Goal: Complete application form

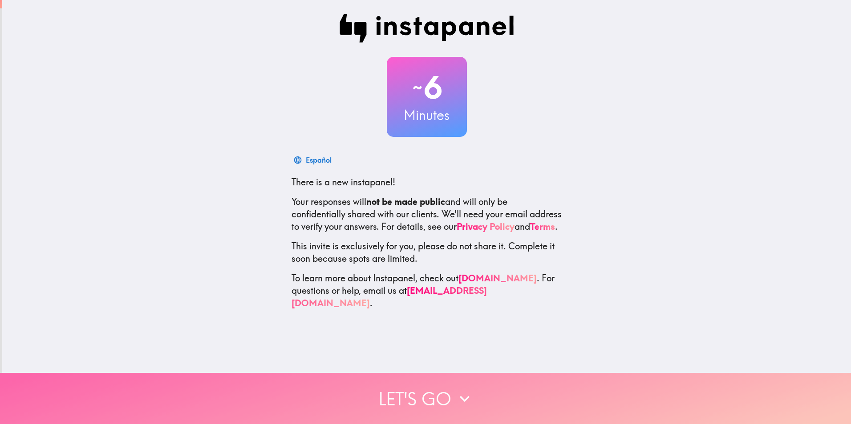
click at [435, 392] on button "Let's go" at bounding box center [425, 398] width 851 height 51
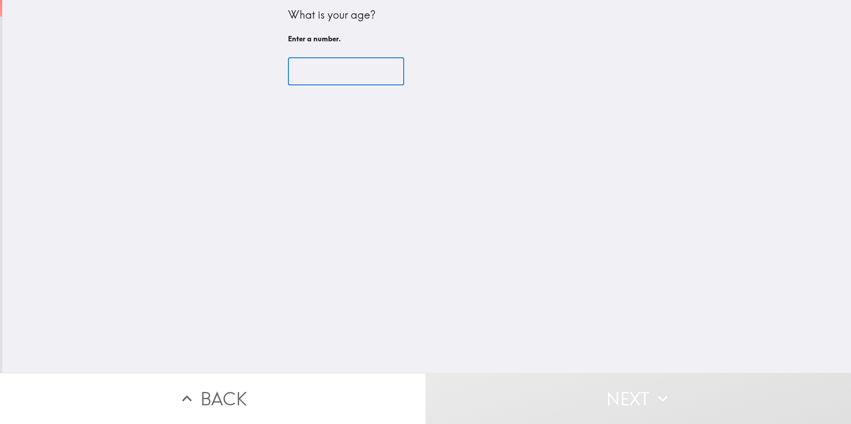
click at [329, 71] on input "number" at bounding box center [346, 72] width 116 height 28
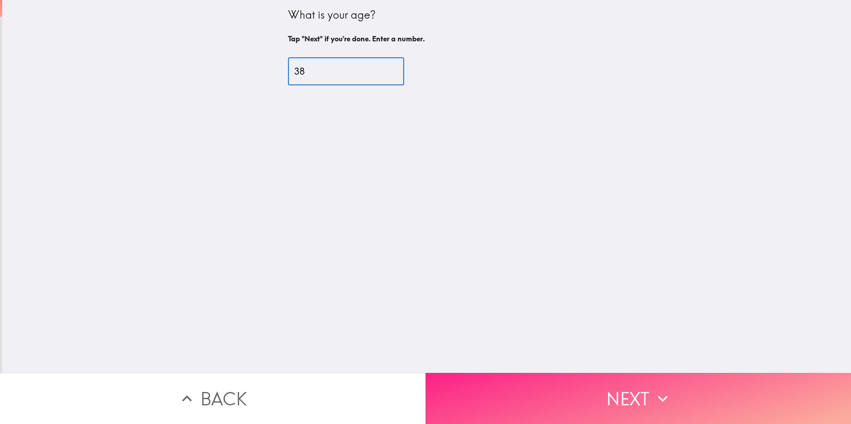
type input "38"
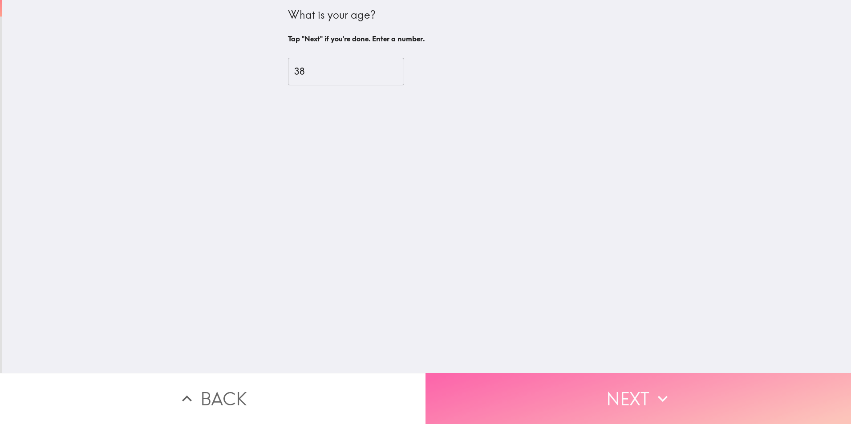
click at [639, 392] on button "Next" at bounding box center [637, 398] width 425 height 51
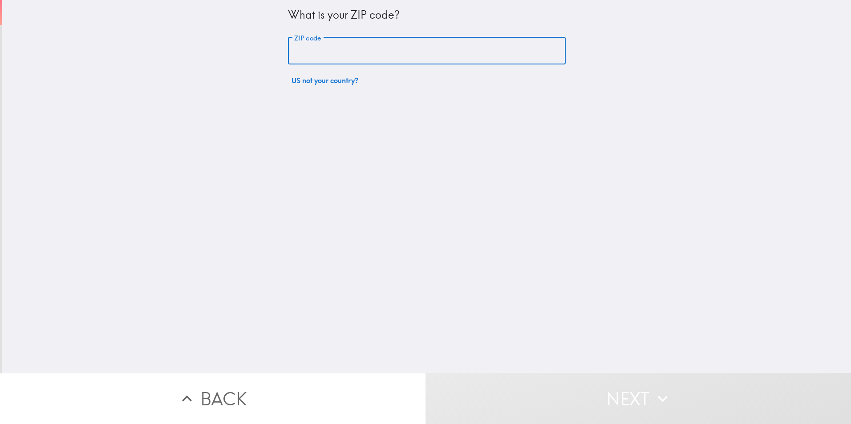
click at [339, 56] on input "ZIP code" at bounding box center [427, 51] width 278 height 28
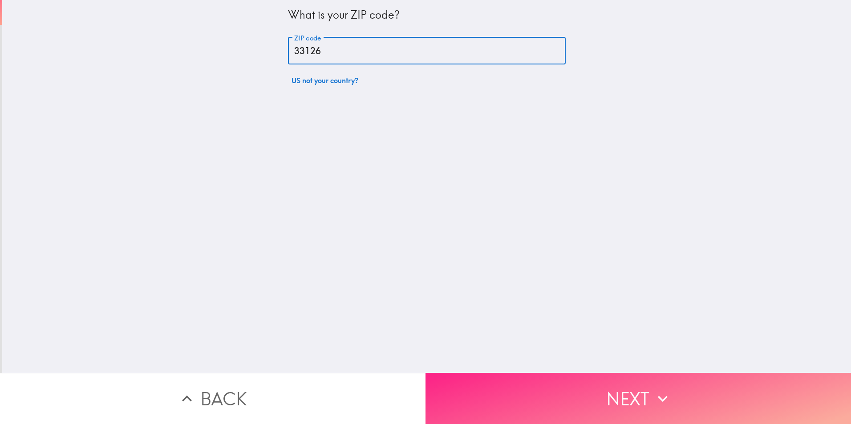
type input "33126"
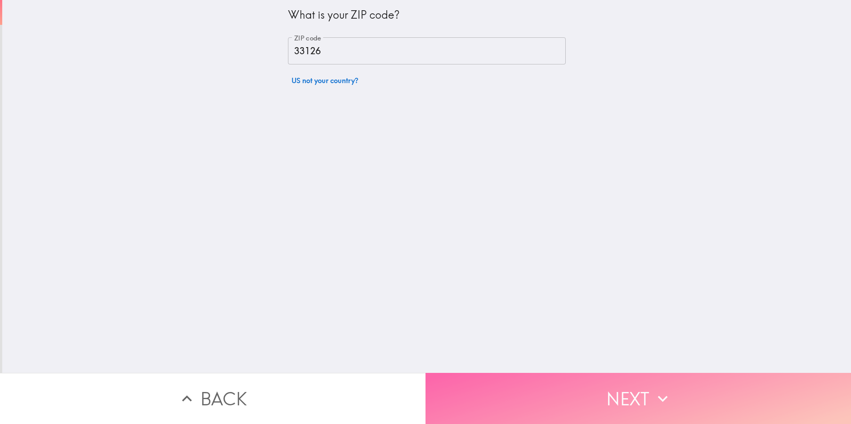
click at [664, 389] on icon "button" at bounding box center [663, 399] width 20 height 20
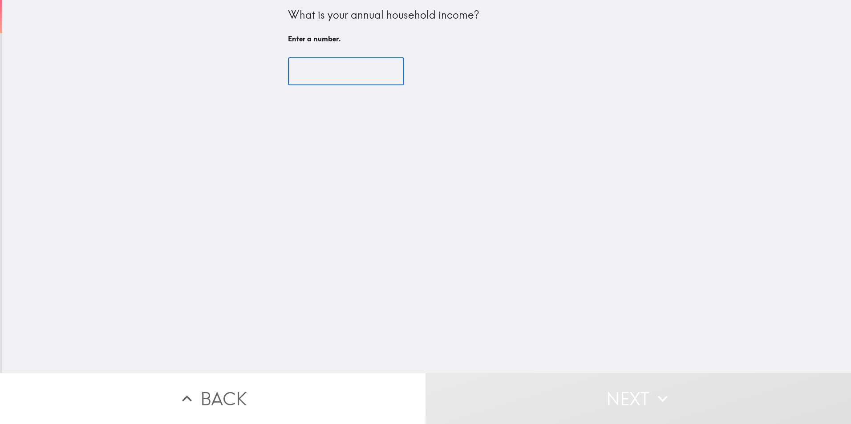
click at [350, 72] on input "number" at bounding box center [346, 72] width 116 height 28
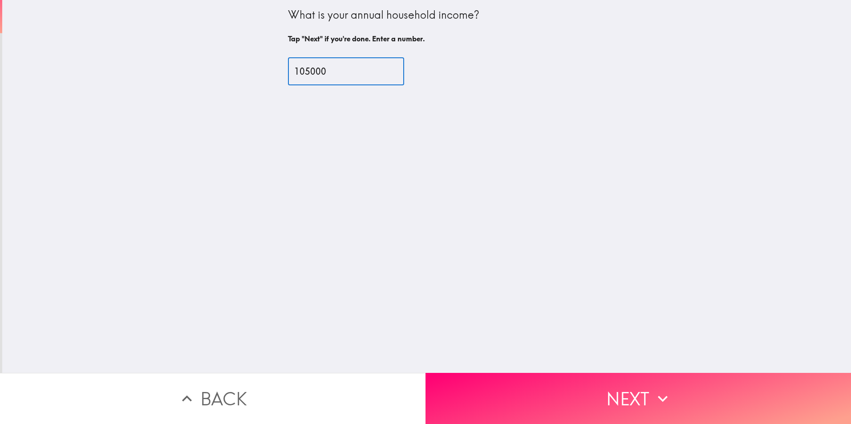
type input "105000"
click at [611, 259] on div "What is your annual household income? Tap "Next" if you're done. Enter a number…" at bounding box center [426, 186] width 848 height 373
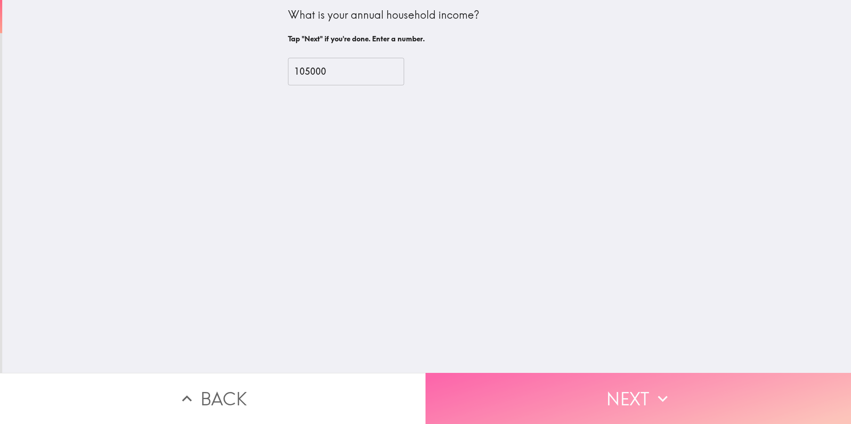
click at [640, 396] on button "Next" at bounding box center [637, 398] width 425 height 51
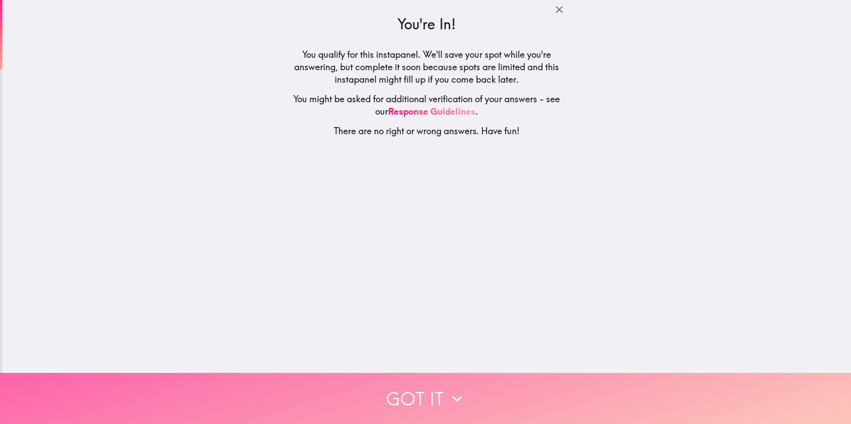
click at [436, 396] on button "Got it" at bounding box center [425, 398] width 851 height 51
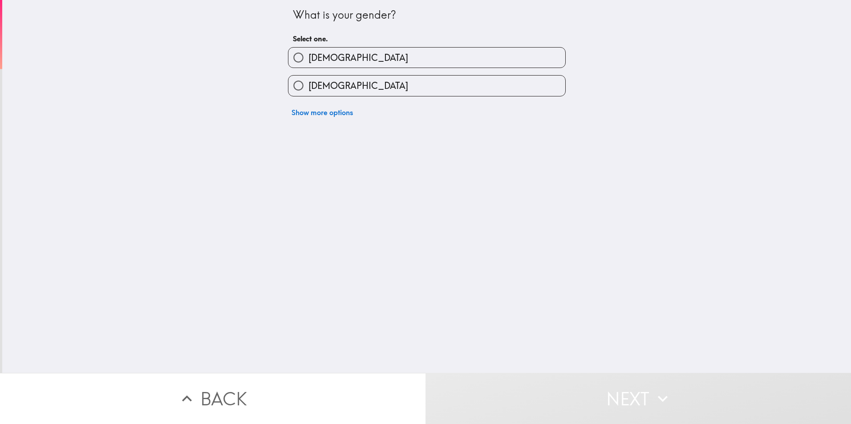
click at [298, 90] on input "[DEMOGRAPHIC_DATA]" at bounding box center [298, 86] width 20 height 20
radio input "true"
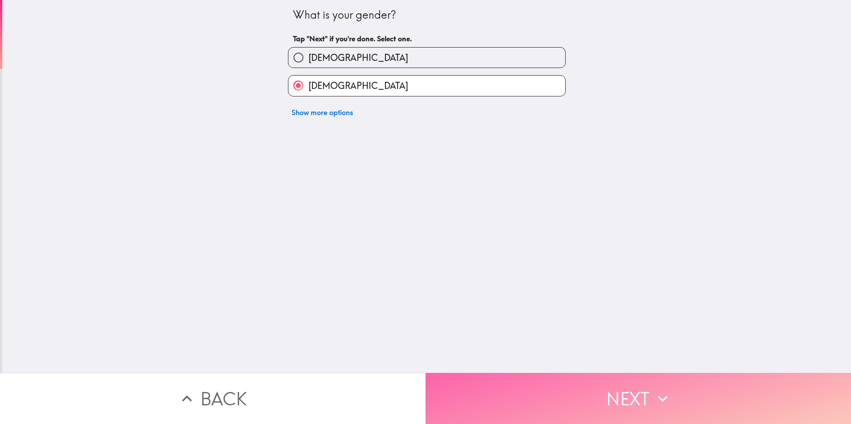
click at [607, 375] on button "Next" at bounding box center [637, 398] width 425 height 51
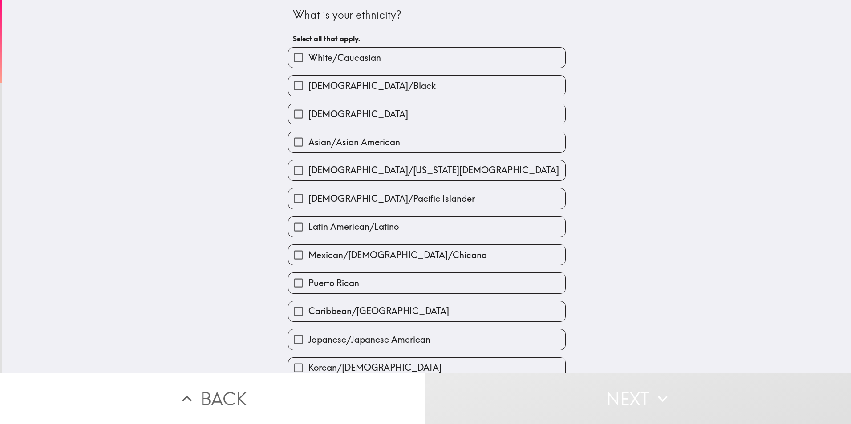
click at [373, 88] on span "[DEMOGRAPHIC_DATA]/Black" at bounding box center [371, 86] width 127 height 12
click at [308, 88] on input "[DEMOGRAPHIC_DATA]/Black" at bounding box center [298, 86] width 20 height 20
checkbox input "true"
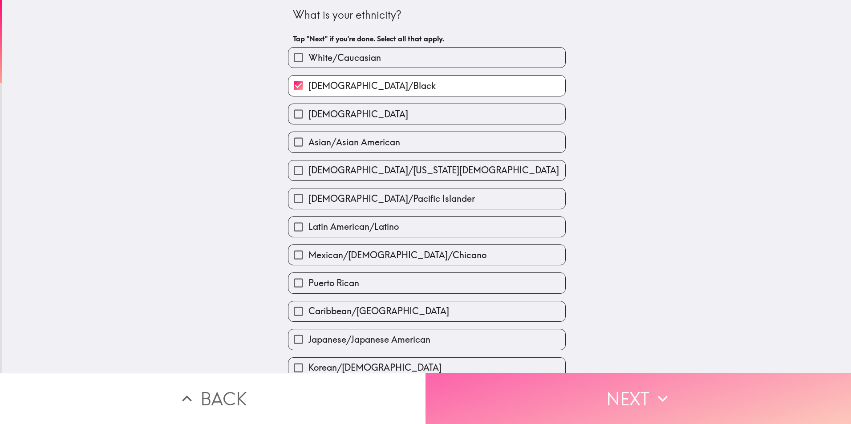
click at [638, 390] on button "Next" at bounding box center [637, 398] width 425 height 51
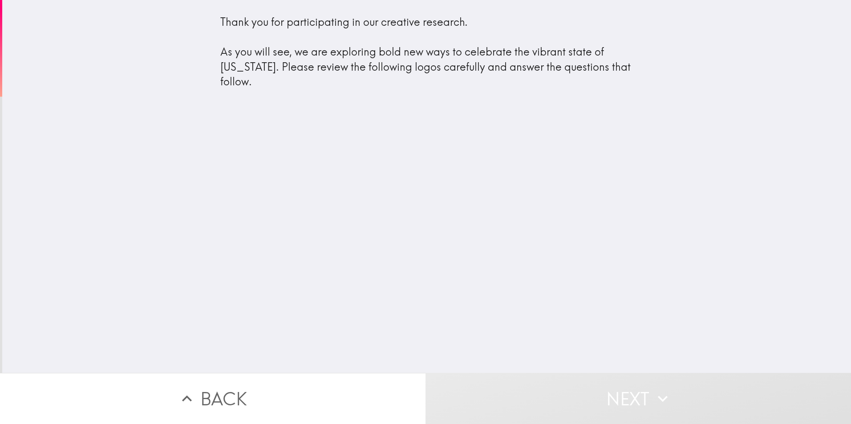
click at [625, 396] on button "Next" at bounding box center [637, 398] width 425 height 51
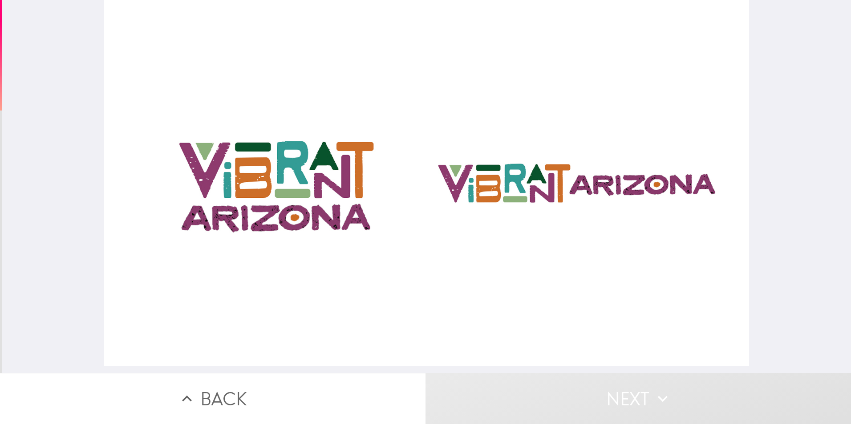
click at [642, 393] on button "Next" at bounding box center [637, 398] width 425 height 51
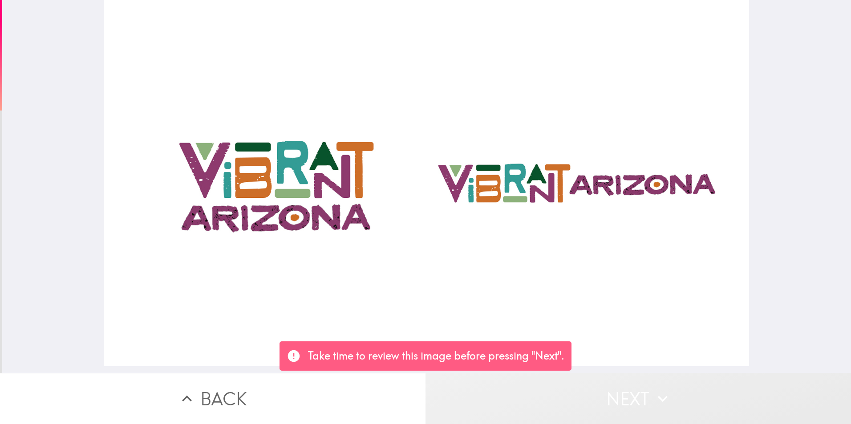
click at [639, 392] on button "Next" at bounding box center [637, 398] width 425 height 51
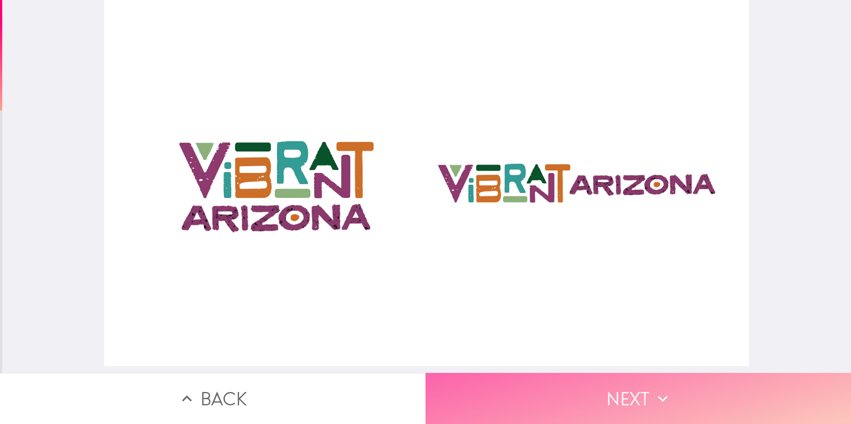
click at [653, 397] on icon "button" at bounding box center [663, 399] width 20 height 20
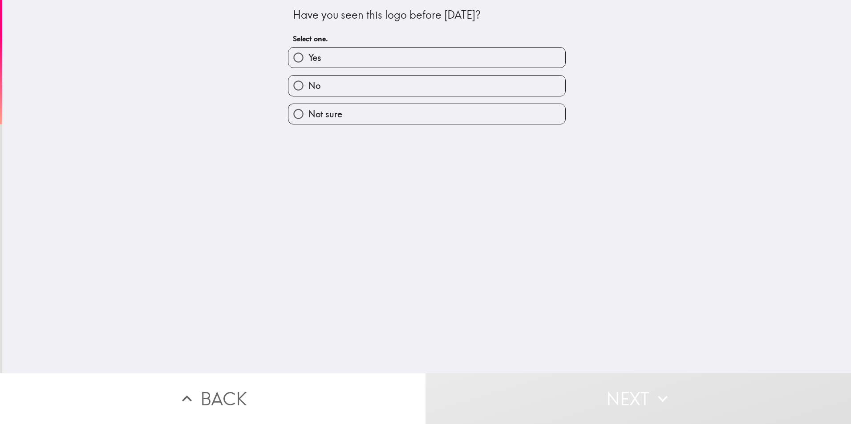
click at [331, 89] on label "No" at bounding box center [426, 86] width 277 height 20
click at [308, 89] on input "No" at bounding box center [298, 86] width 20 height 20
radio input "true"
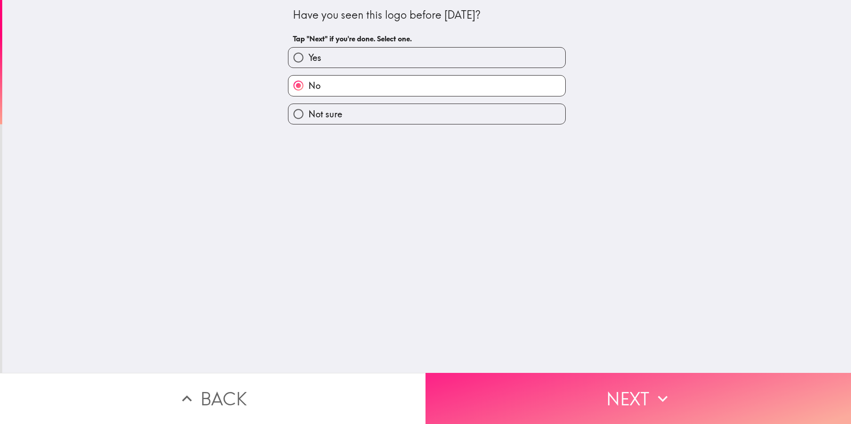
click at [638, 395] on button "Next" at bounding box center [637, 398] width 425 height 51
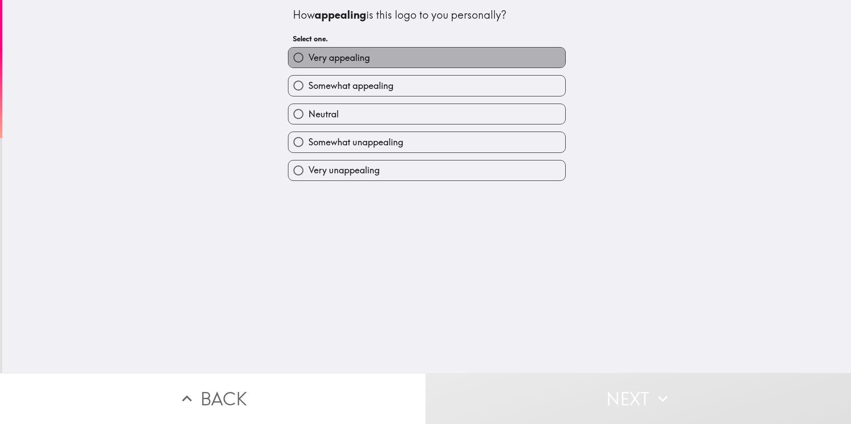
click at [346, 59] on span "Very appealing" at bounding box center [338, 58] width 61 height 12
click at [308, 59] on input "Very appealing" at bounding box center [298, 58] width 20 height 20
radio input "true"
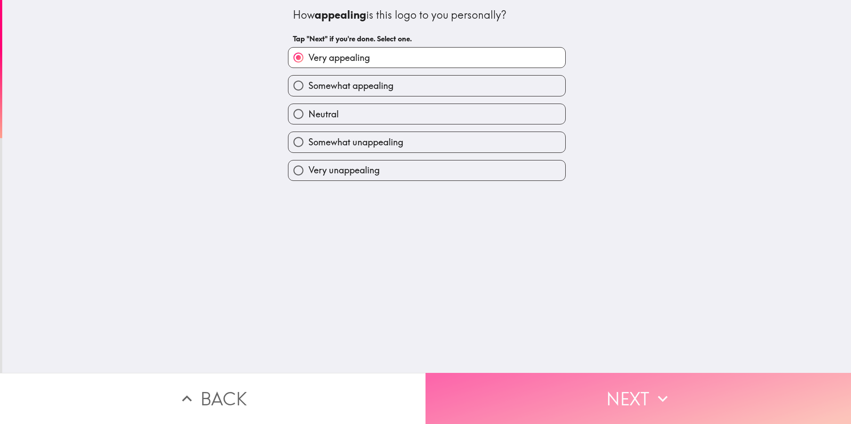
click at [633, 384] on button "Next" at bounding box center [637, 398] width 425 height 51
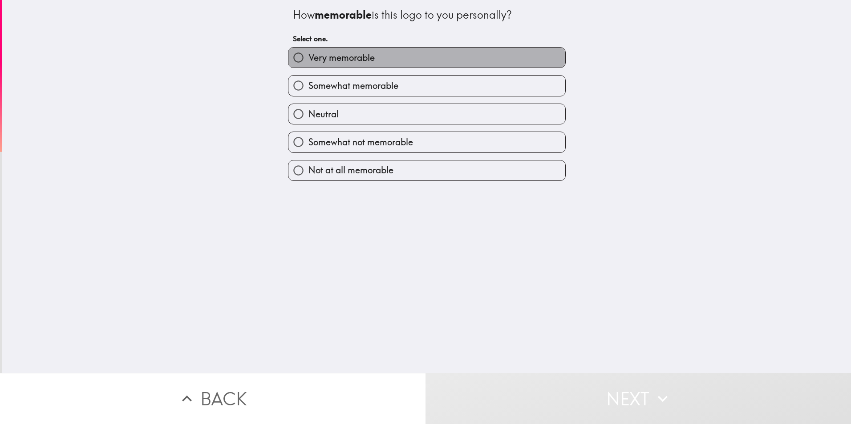
click at [358, 59] on span "Very memorable" at bounding box center [341, 58] width 66 height 12
click at [308, 59] on input "Very memorable" at bounding box center [298, 58] width 20 height 20
radio input "true"
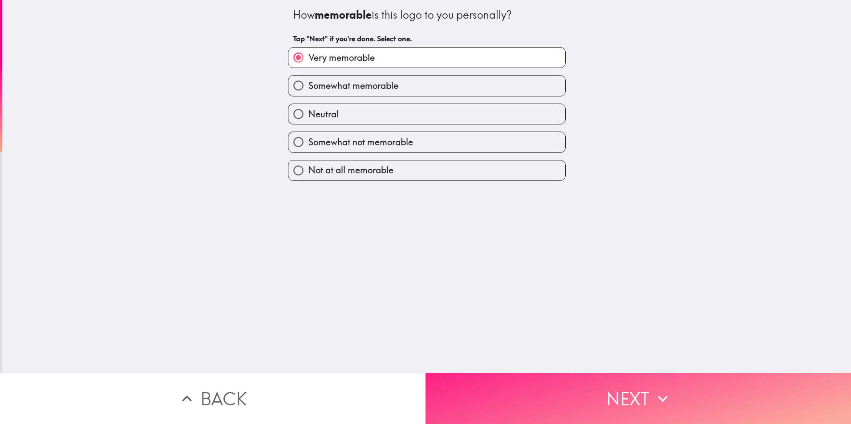
click at [591, 388] on button "Next" at bounding box center [637, 398] width 425 height 51
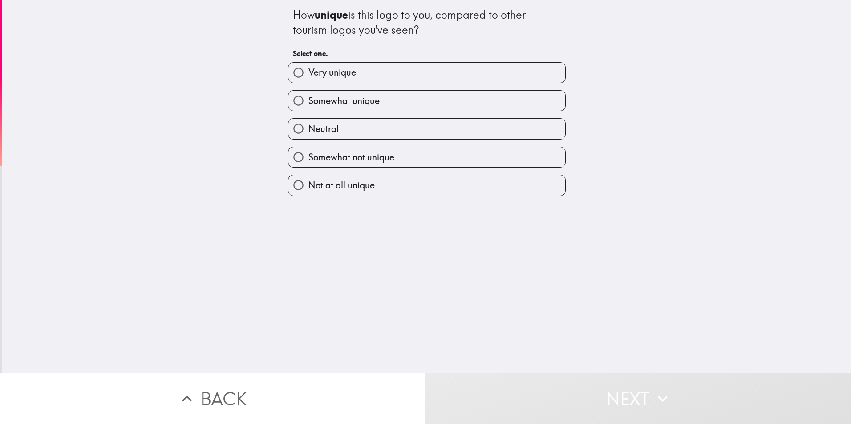
click at [370, 77] on label "Very unique" at bounding box center [426, 73] width 277 height 20
click at [308, 77] on input "Very unique" at bounding box center [298, 73] width 20 height 20
radio input "true"
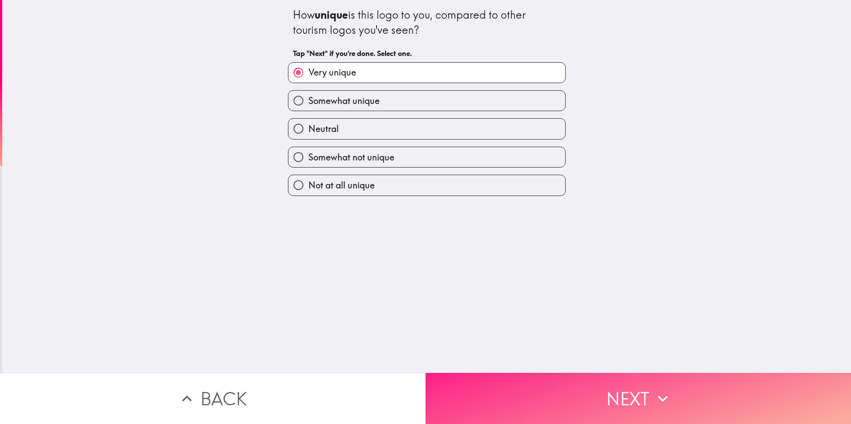
click at [613, 400] on button "Next" at bounding box center [637, 398] width 425 height 51
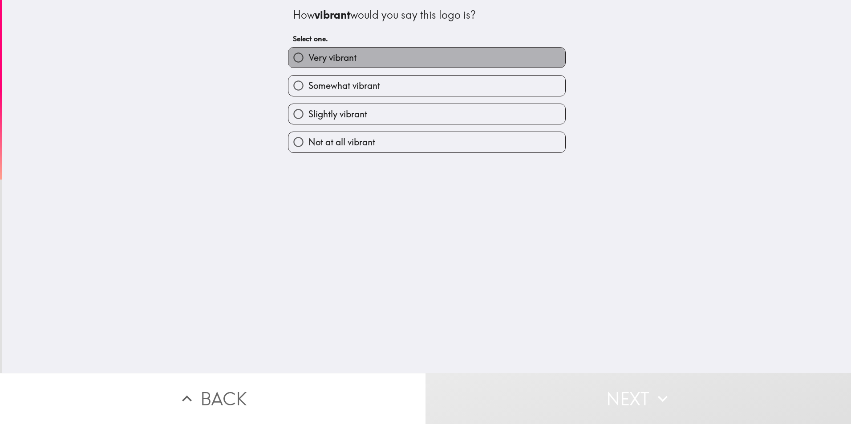
click at [325, 57] on span "Very vibrant" at bounding box center [332, 58] width 48 height 12
click at [308, 57] on input "Very vibrant" at bounding box center [298, 58] width 20 height 20
radio input "true"
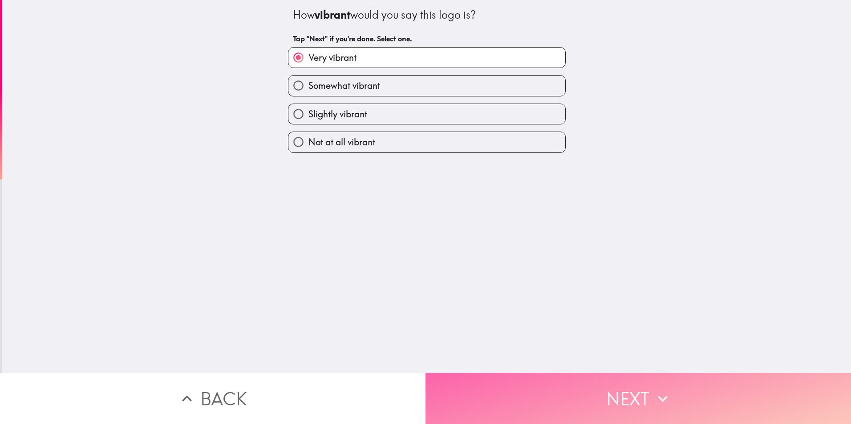
click at [637, 389] on button "Next" at bounding box center [637, 398] width 425 height 51
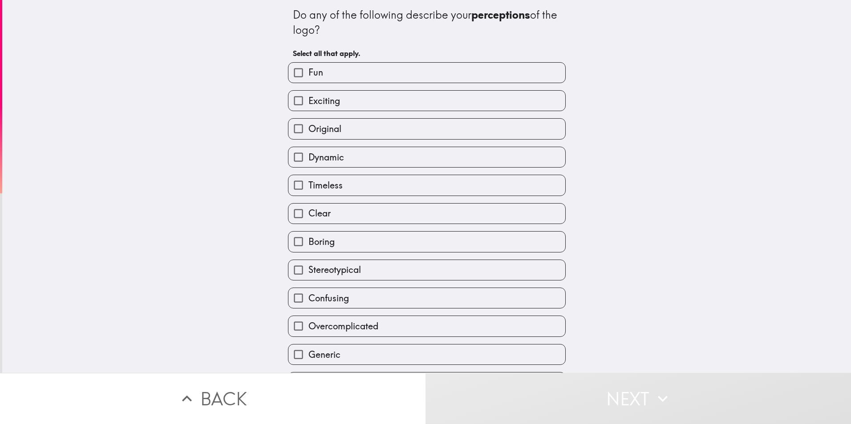
click at [337, 102] on label "Exciting" at bounding box center [426, 101] width 277 height 20
click at [308, 102] on input "Exciting" at bounding box center [298, 101] width 20 height 20
checkbox input "true"
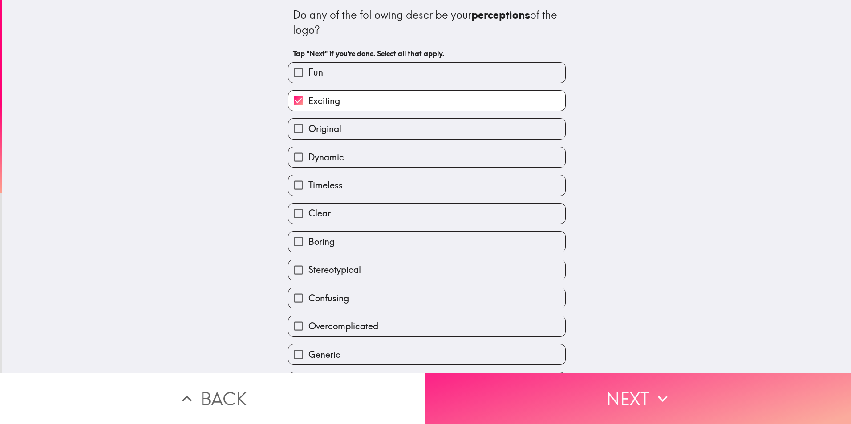
click at [642, 390] on button "Next" at bounding box center [637, 398] width 425 height 51
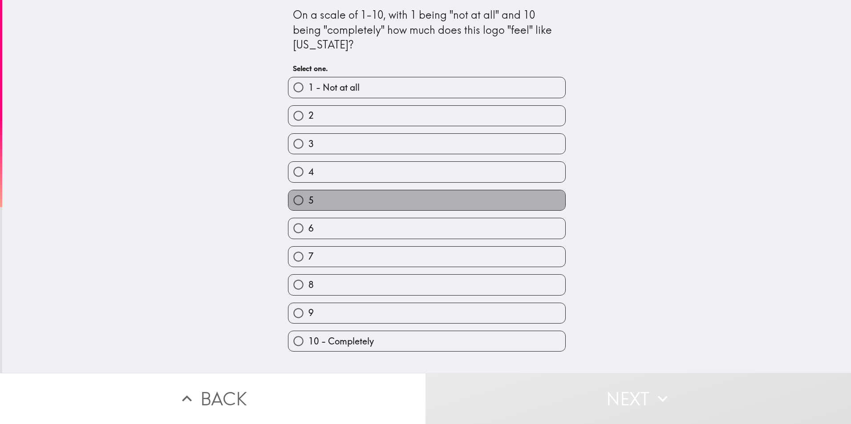
click at [339, 199] on label "5" at bounding box center [426, 200] width 277 height 20
click at [308, 199] on input "5" at bounding box center [298, 200] width 20 height 20
radio input "true"
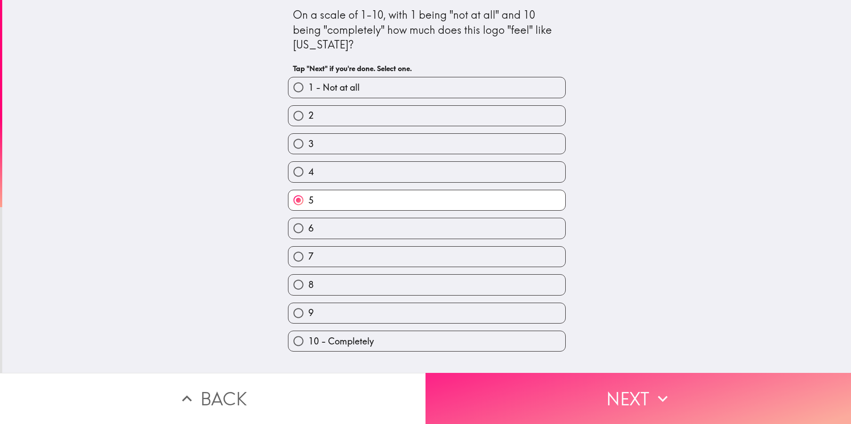
click at [653, 389] on icon "button" at bounding box center [663, 399] width 20 height 20
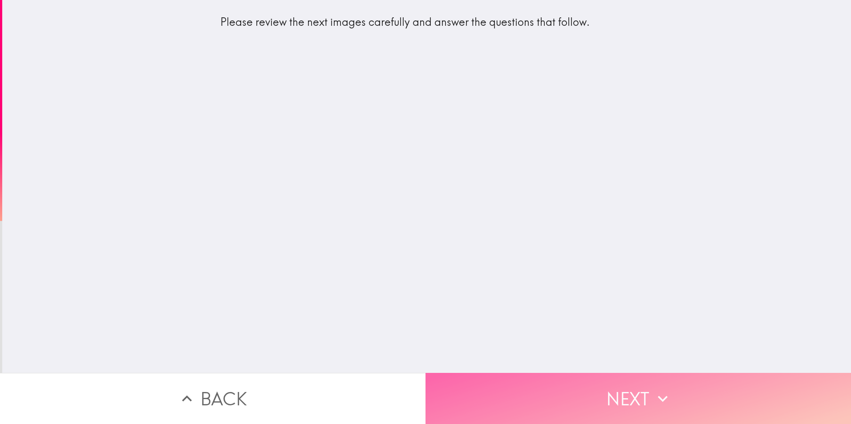
click at [625, 390] on button "Next" at bounding box center [637, 398] width 425 height 51
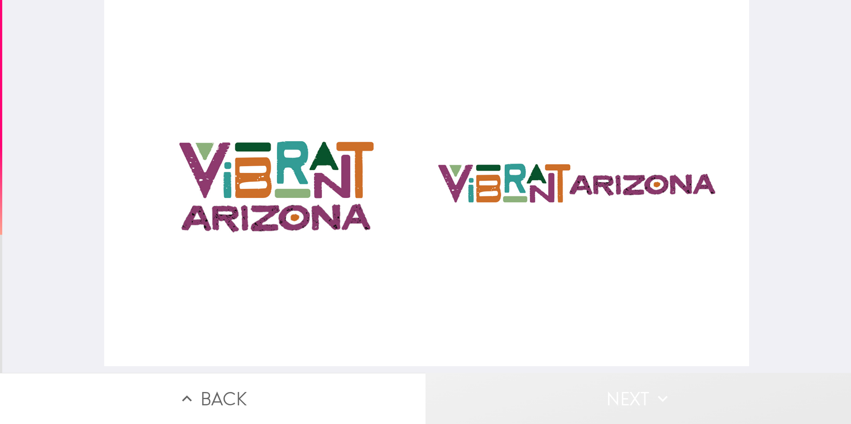
click at [637, 391] on button "Next" at bounding box center [637, 398] width 425 height 51
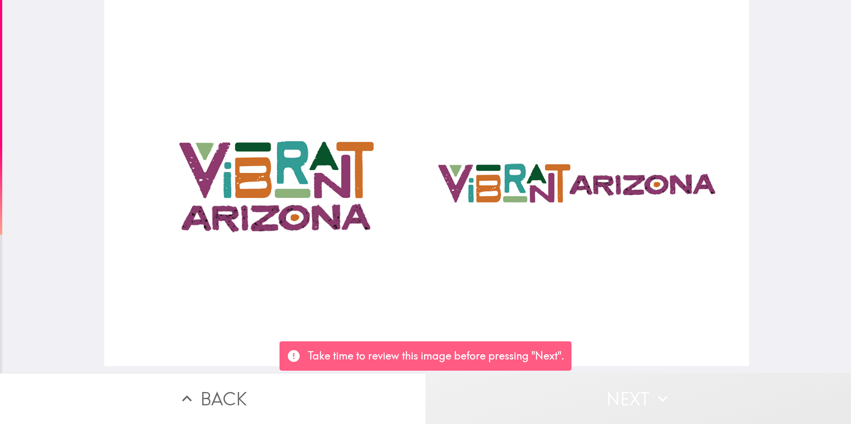
click at [635, 391] on button "Next" at bounding box center [637, 398] width 425 height 51
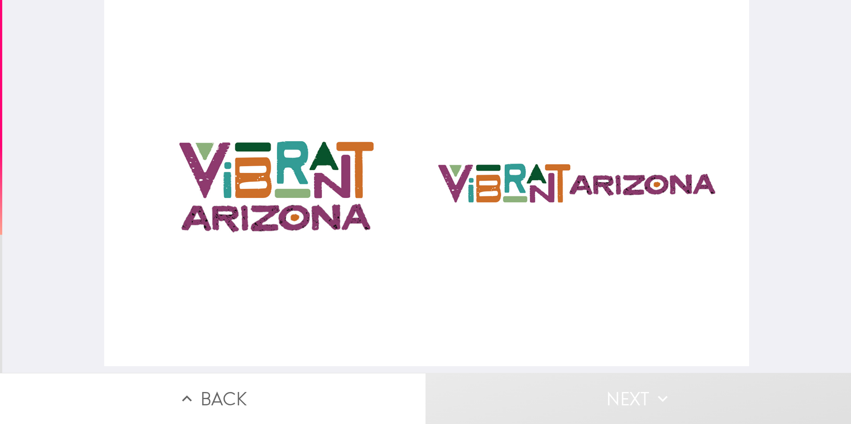
click at [628, 395] on button "Next" at bounding box center [637, 398] width 425 height 51
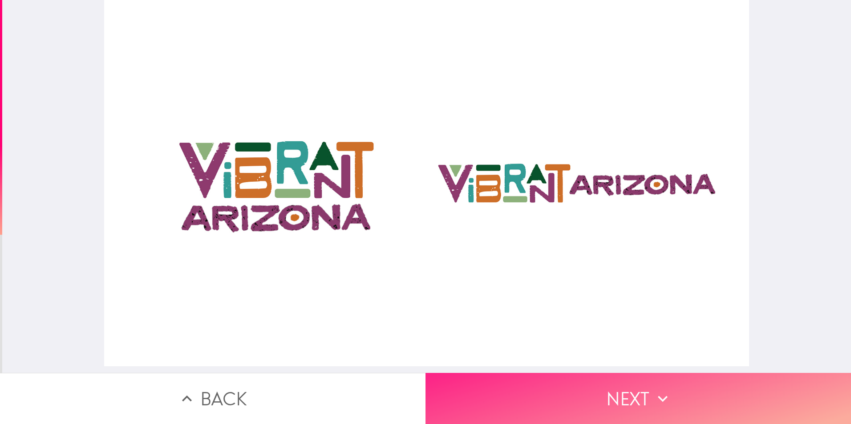
click at [632, 389] on button "Next" at bounding box center [637, 398] width 425 height 51
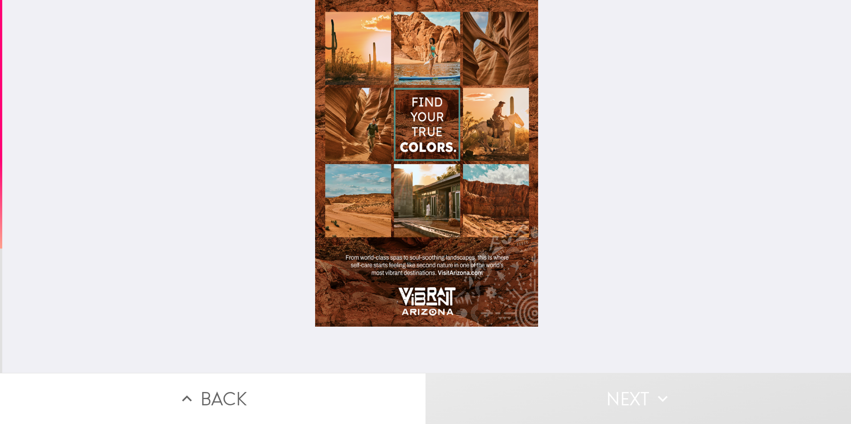
click at [589, 400] on button "Next" at bounding box center [637, 398] width 425 height 51
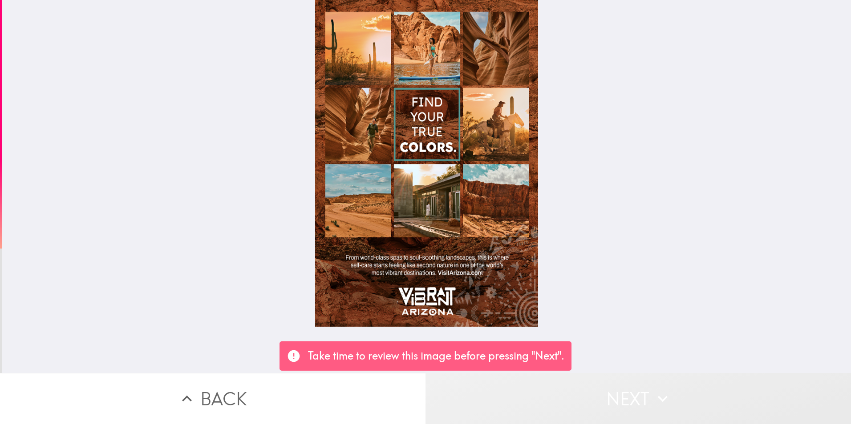
click at [604, 390] on button "Next" at bounding box center [637, 398] width 425 height 51
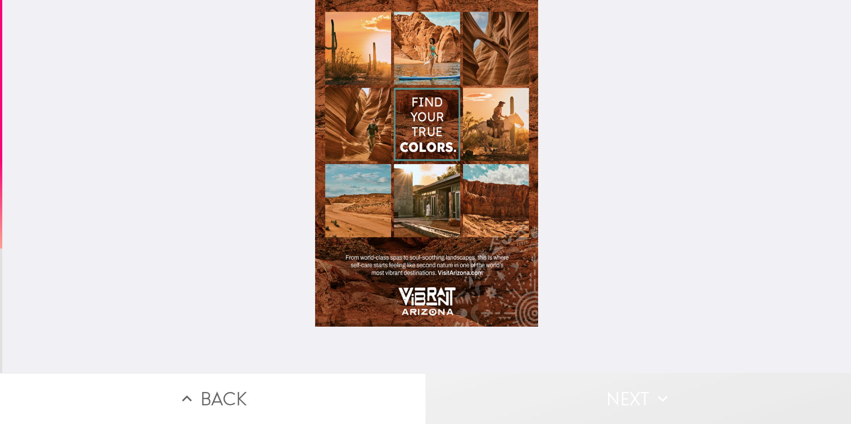
click at [619, 391] on button "Next" at bounding box center [637, 398] width 425 height 51
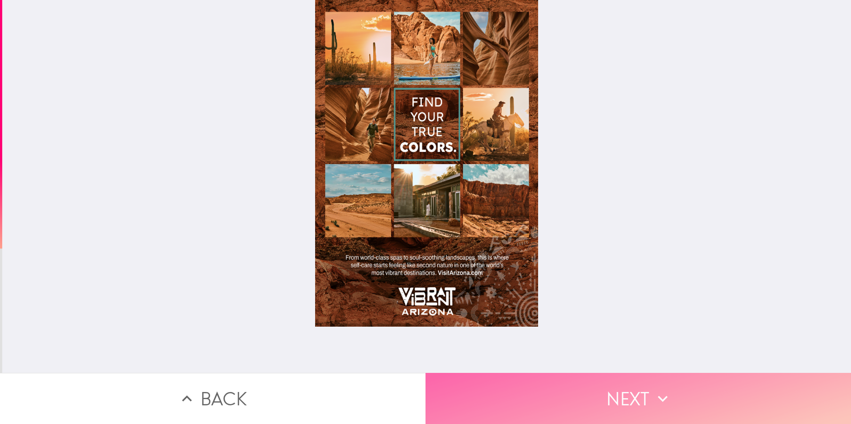
click at [619, 391] on button "Next" at bounding box center [637, 398] width 425 height 51
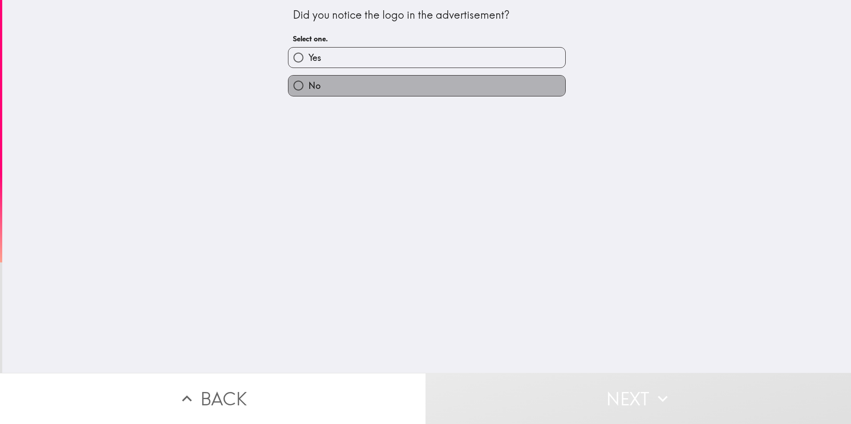
click at [308, 85] on span "No" at bounding box center [314, 86] width 12 height 12
click at [307, 85] on input "No" at bounding box center [298, 86] width 20 height 20
radio input "true"
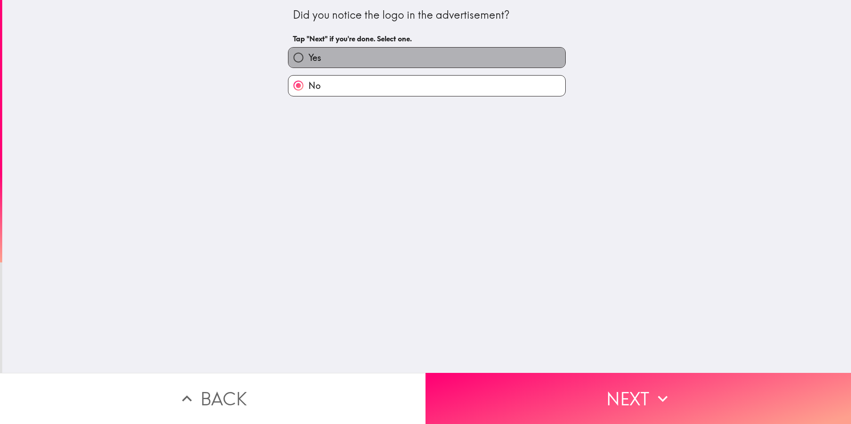
click at [318, 61] on label "Yes" at bounding box center [426, 58] width 277 height 20
click at [308, 61] on input "Yes" at bounding box center [298, 58] width 20 height 20
radio input "true"
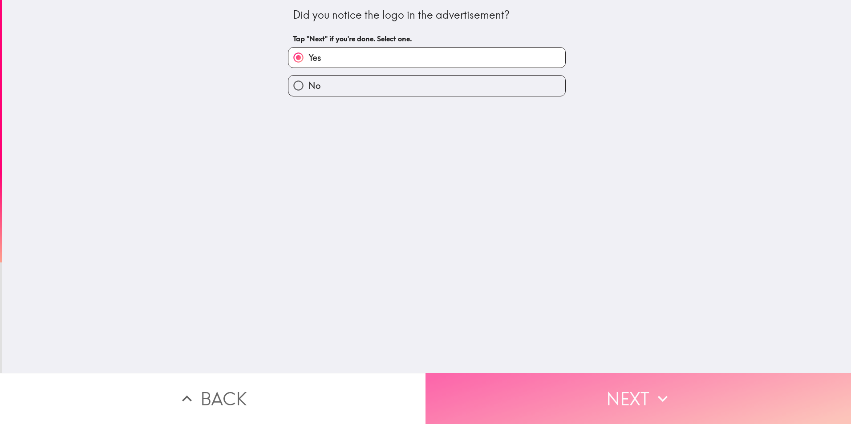
click at [637, 381] on button "Next" at bounding box center [637, 398] width 425 height 51
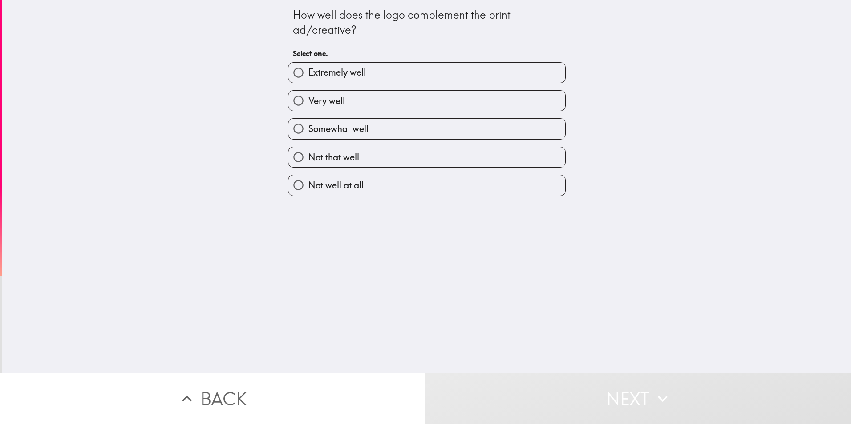
click at [357, 68] on span "Extremely well" at bounding box center [336, 72] width 57 height 12
click at [308, 68] on input "Extremely well" at bounding box center [298, 73] width 20 height 20
radio input "true"
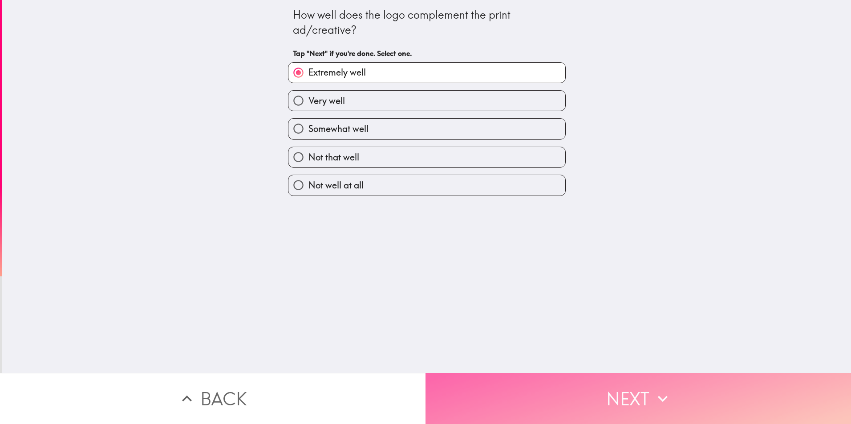
click at [653, 392] on icon "button" at bounding box center [663, 399] width 20 height 20
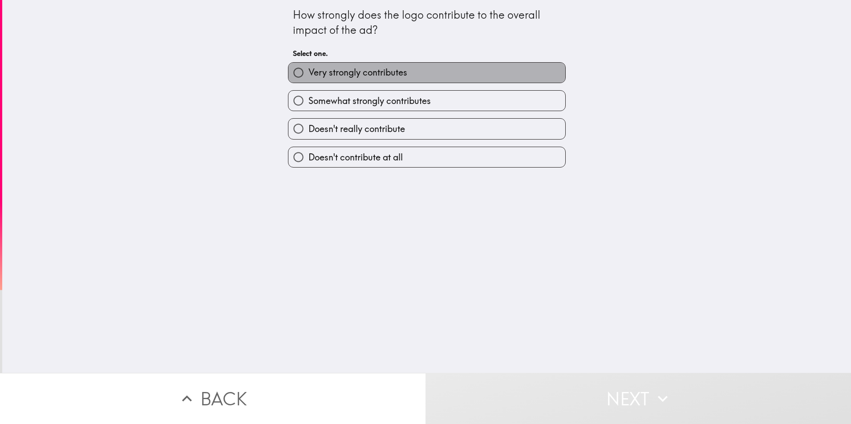
click at [406, 68] on label "Very strongly contributes" at bounding box center [426, 73] width 277 height 20
click at [308, 68] on input "Very strongly contributes" at bounding box center [298, 73] width 20 height 20
radio input "true"
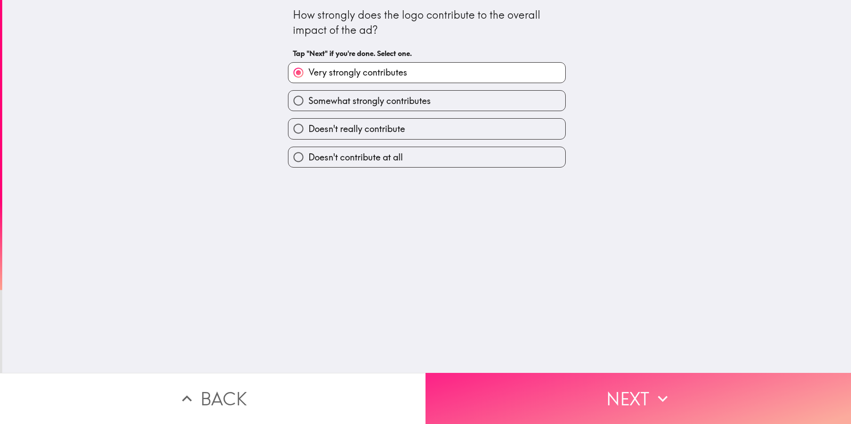
click at [647, 406] on button "Next" at bounding box center [637, 398] width 425 height 51
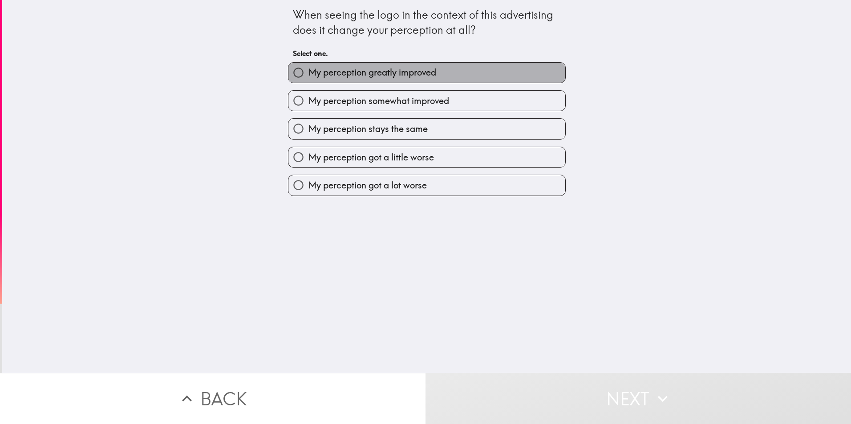
click at [431, 72] on span "My perception greatly improved" at bounding box center [372, 72] width 128 height 12
click at [308, 72] on input "My perception greatly improved" at bounding box center [298, 73] width 20 height 20
radio input "true"
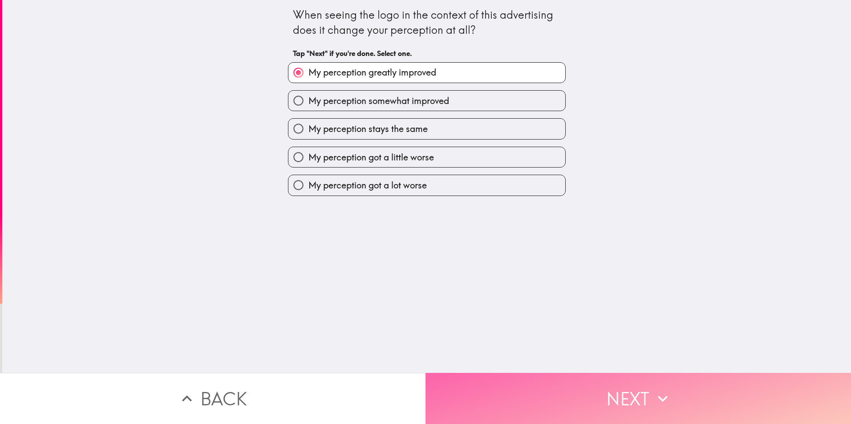
click at [623, 389] on button "Next" at bounding box center [637, 398] width 425 height 51
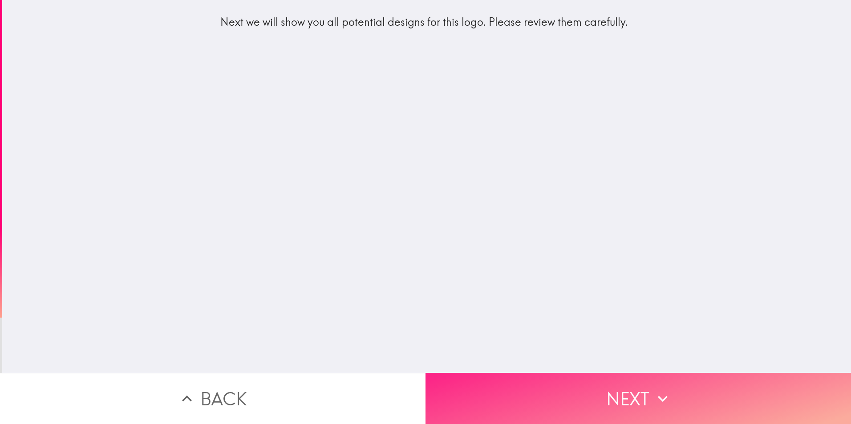
click at [613, 393] on button "Next" at bounding box center [637, 398] width 425 height 51
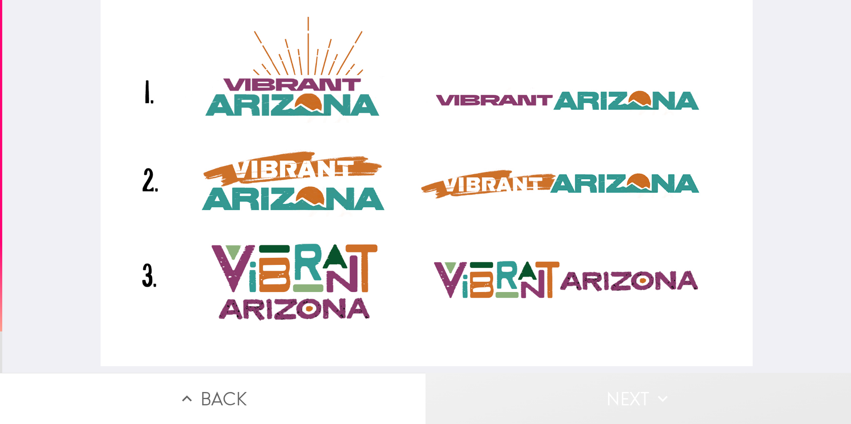
click at [624, 391] on button "Next" at bounding box center [637, 398] width 425 height 51
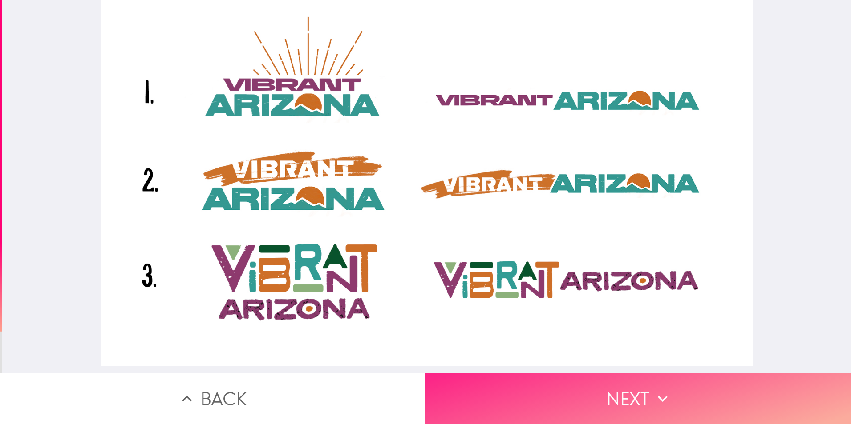
click at [624, 390] on button "Next" at bounding box center [637, 398] width 425 height 51
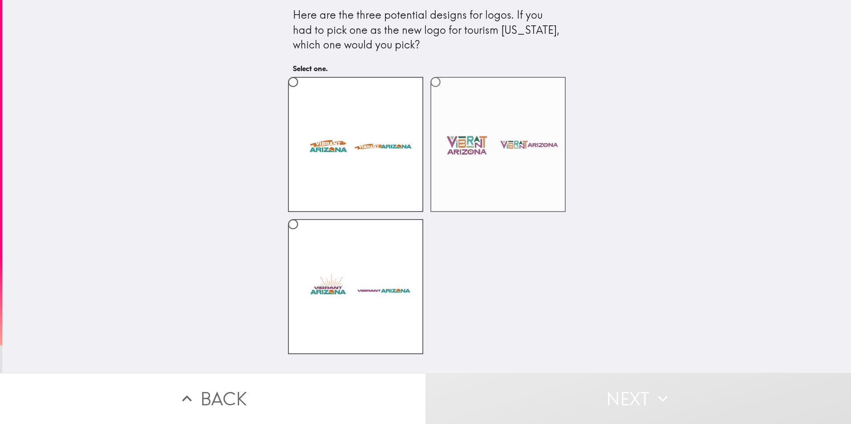
click at [451, 102] on label at bounding box center [497, 144] width 135 height 135
click at [445, 92] on input "radio" at bounding box center [435, 82] width 20 height 20
radio input "true"
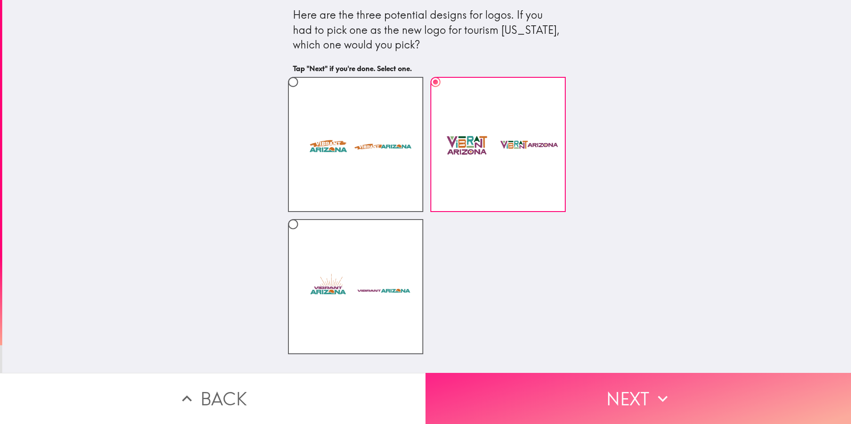
click at [637, 383] on button "Next" at bounding box center [637, 398] width 425 height 51
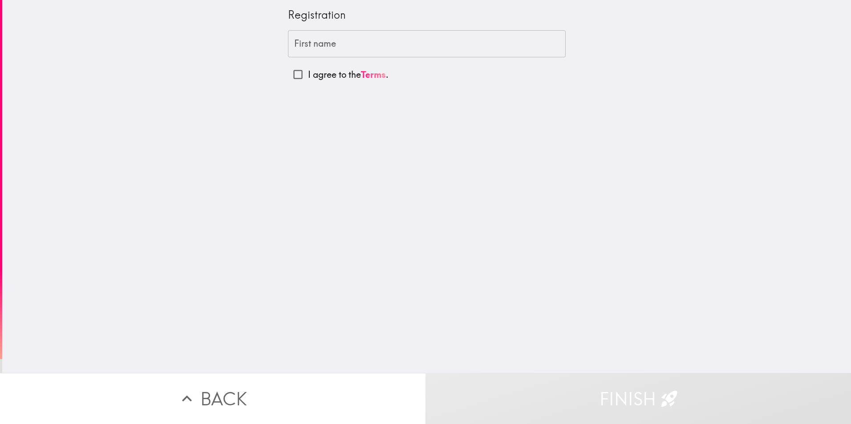
click at [339, 45] on input "First name" at bounding box center [427, 44] width 278 height 28
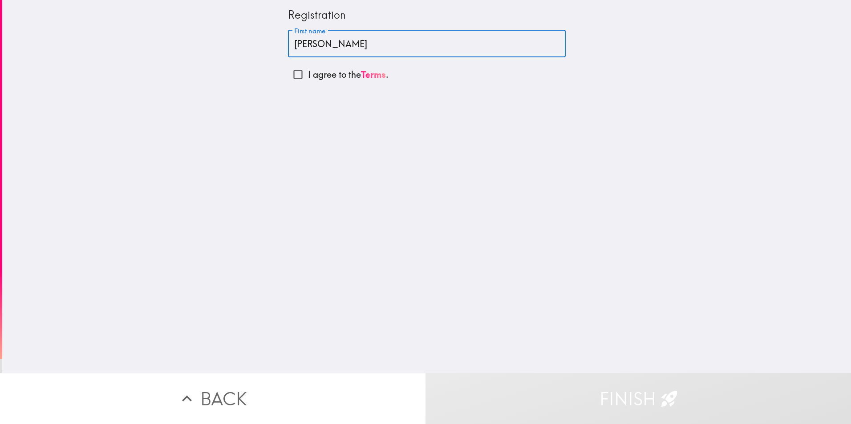
type input "[PERSON_NAME]"
click at [291, 75] on input "I agree to the Terms ." at bounding box center [298, 75] width 20 height 20
checkbox input "true"
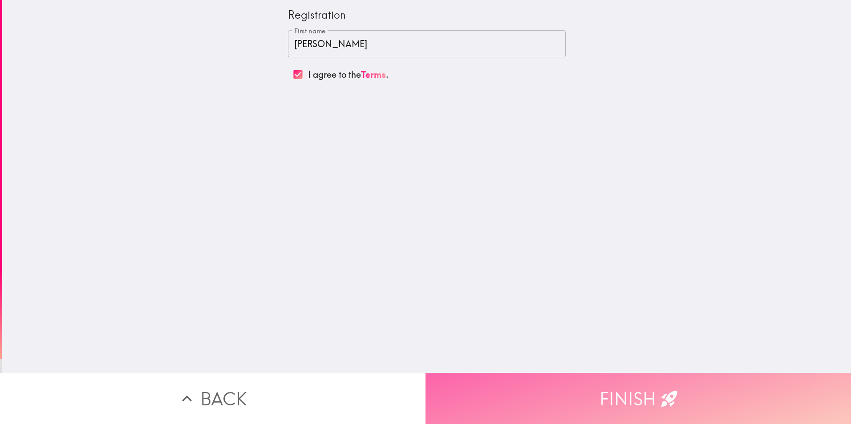
click at [630, 388] on button "Finish" at bounding box center [637, 398] width 425 height 51
